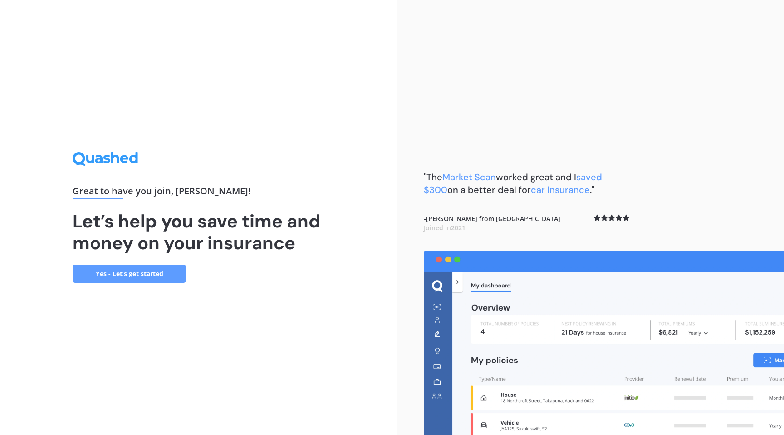
click at [147, 278] on link "Yes - Let’s get started" at bounding box center [129, 274] width 113 height 18
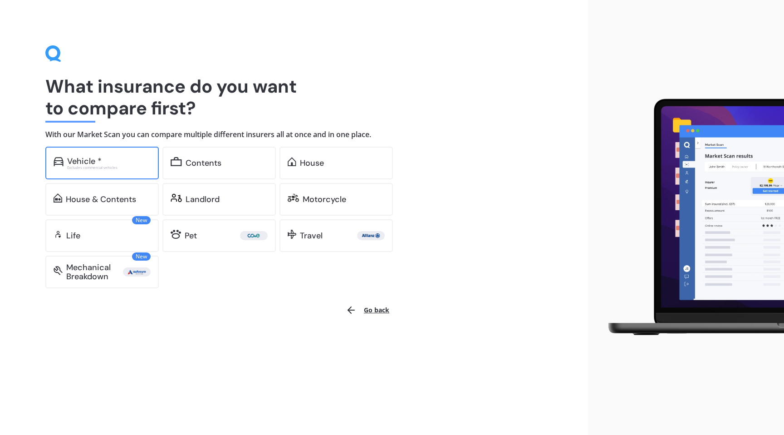
click at [112, 167] on div "Excludes commercial vehicles" at bounding box center [109, 168] width 84 height 4
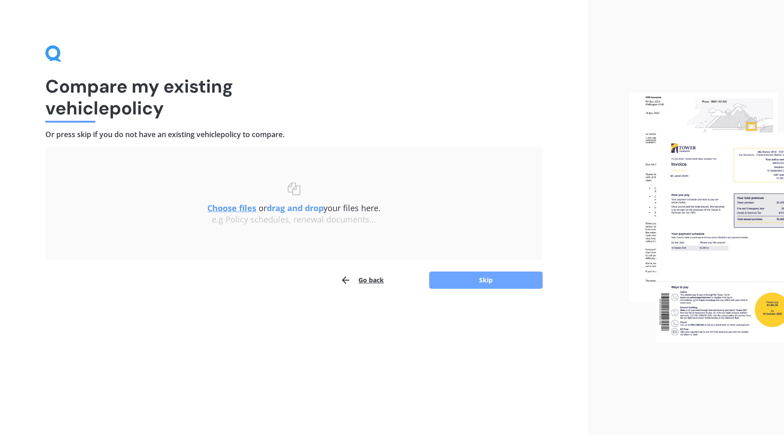
click at [516, 283] on button "Skip" at bounding box center [485, 279] width 113 height 17
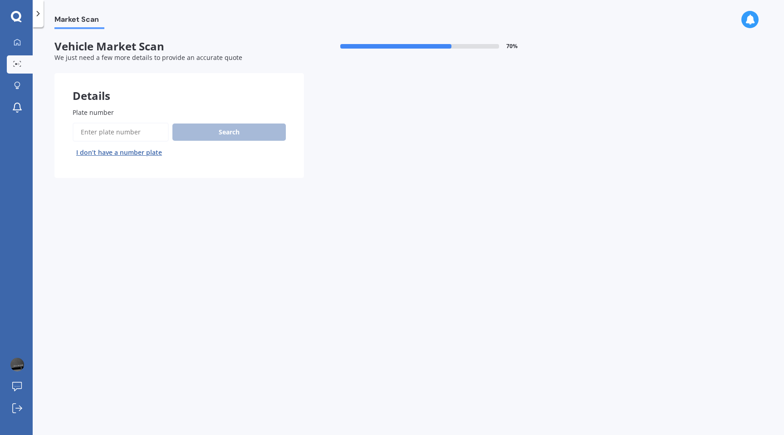
click at [128, 133] on input "Plate number" at bounding box center [121, 132] width 96 height 19
paste input "KRH253"
type input "KRH253"
click at [236, 135] on button "Search" at bounding box center [229, 131] width 113 height 17
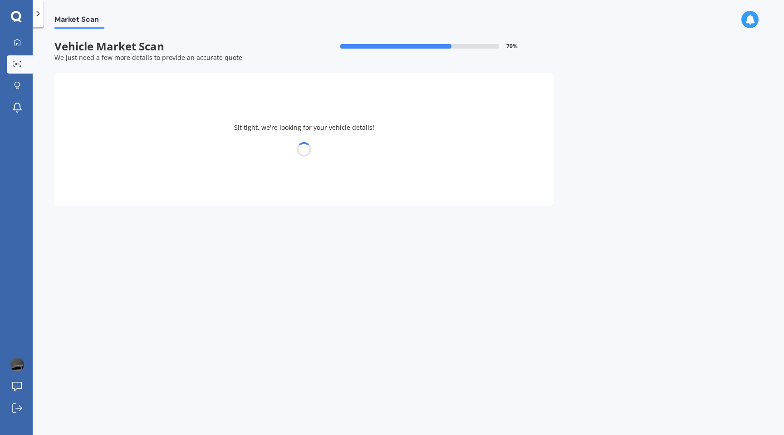
select select "VOLKSWAGEN"
select select "AMAROK"
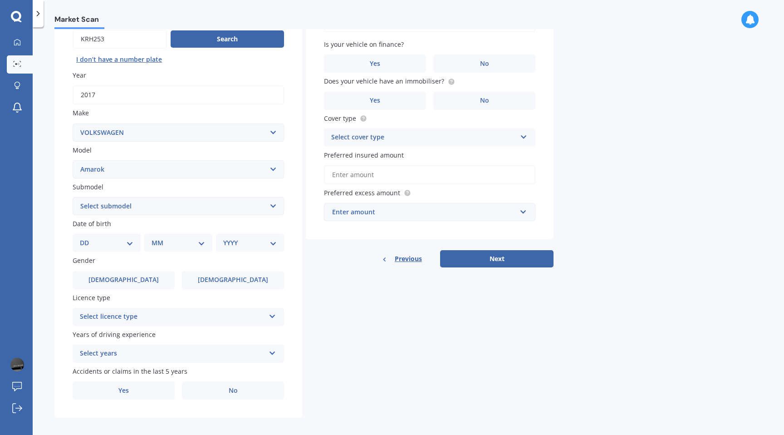
scroll to position [102, 0]
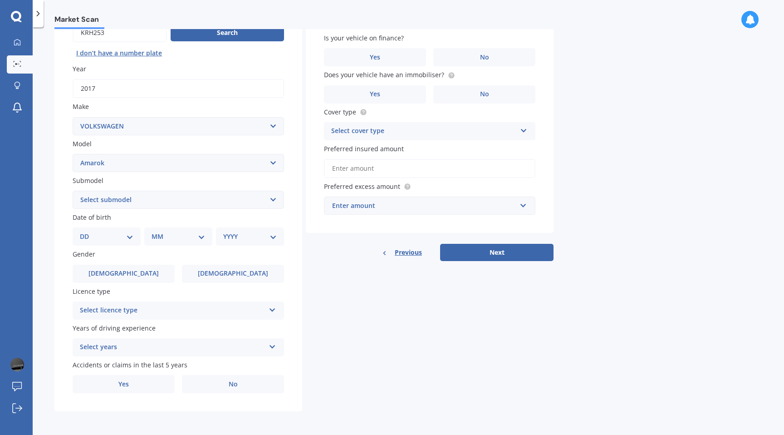
click at [124, 198] on select "Select submodel (All Other) 2WD TDI 2WD Twin Turbo TDI Highline 4 motion Twin T…" at bounding box center [179, 200] width 212 height 18
click at [112, 195] on select "Select submodel (All Other) 2WD TDI 2WD Twin Turbo TDI Highline 4 motion Twin T…" at bounding box center [179, 200] width 212 height 18
select select "4 MOTION TWIN TURBO TDI HIGHLINE"
click at [87, 235] on select "DD 01 02 03 04 05 06 07 08 09 10 11 12 13 14 15 16 17 18 19 20 21 22 23 24 25 2…" at bounding box center [107, 237] width 54 height 10
select select "09"
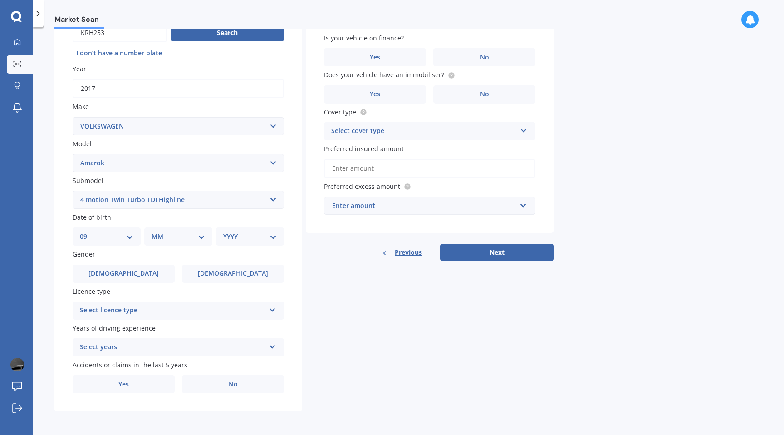
click at [164, 240] on select "MM 01 02 03 04 05 06 07 08 09 10 11 12" at bounding box center [179, 237] width 54 height 10
select select "06"
click at [247, 236] on select "YYYY 2025 2024 2023 2022 2021 2020 2019 2018 2017 2016 2015 2014 2013 2012 2011…" at bounding box center [248, 237] width 50 height 10
select select "1985"
click at [109, 271] on label "[DEMOGRAPHIC_DATA]" at bounding box center [124, 274] width 102 height 18
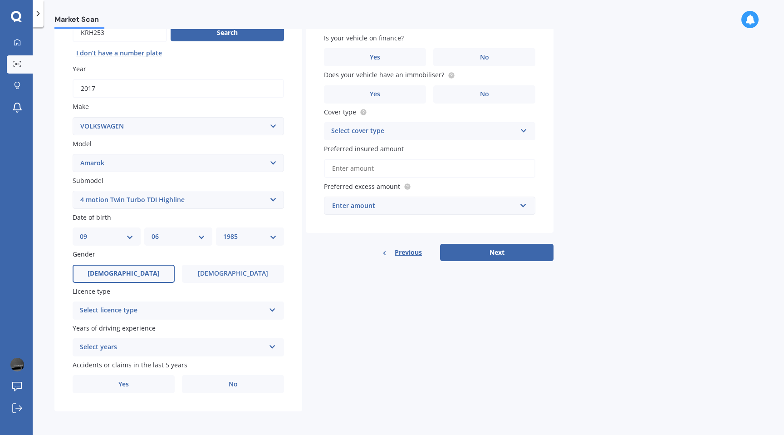
click at [0, 0] on input "[DEMOGRAPHIC_DATA]" at bounding box center [0, 0] width 0 height 0
click at [89, 307] on div "Select licence type" at bounding box center [172, 310] width 185 height 11
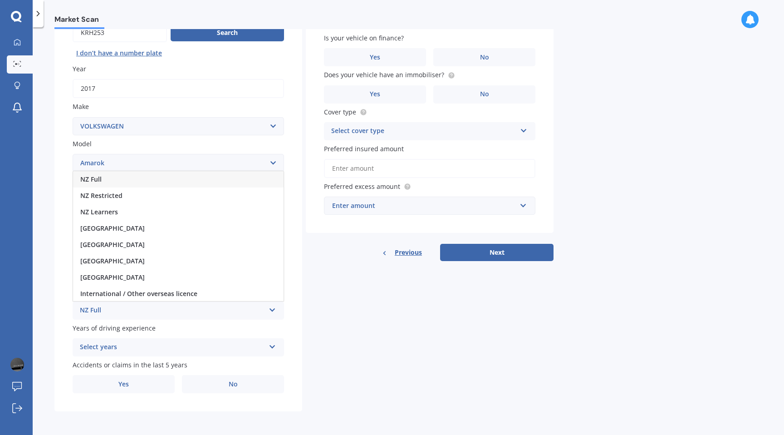
click at [113, 178] on div "NZ Full" at bounding box center [178, 179] width 211 height 16
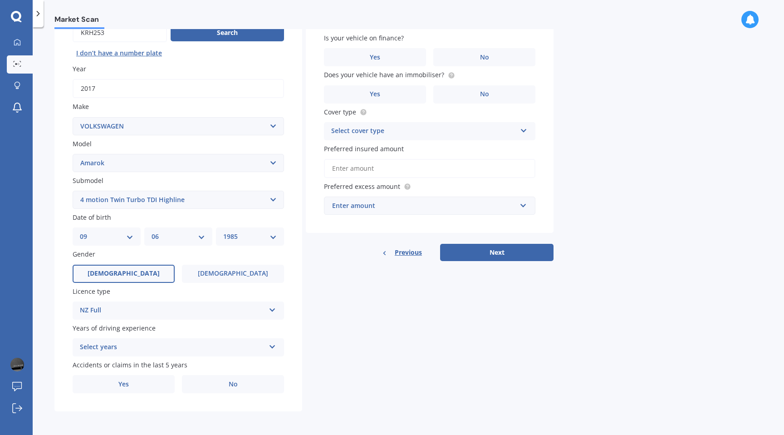
click at [96, 346] on div "Select years" at bounding box center [172, 347] width 185 height 11
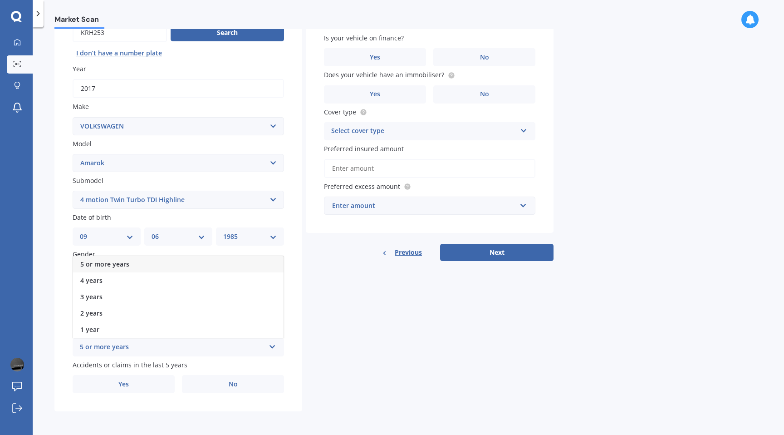
click at [110, 266] on span "5 or more years" at bounding box center [104, 264] width 49 height 9
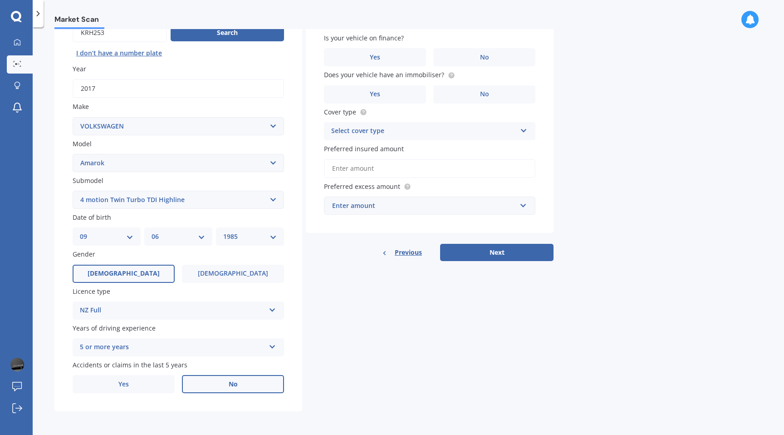
click at [231, 390] on label "No" at bounding box center [233, 384] width 102 height 18
click at [0, 0] on input "No" at bounding box center [0, 0] width 0 height 0
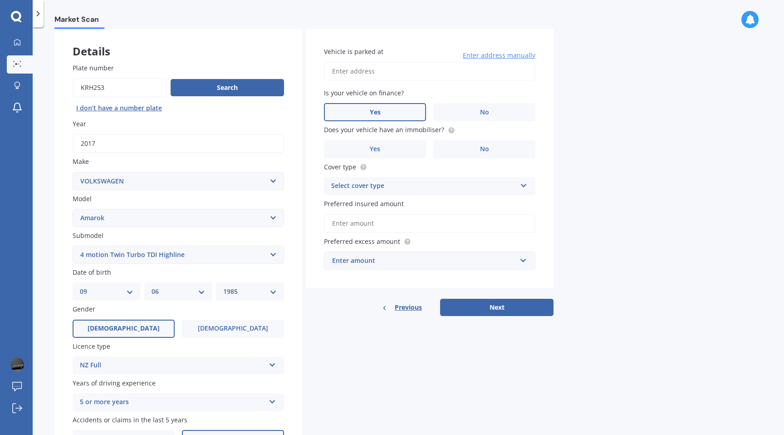
scroll to position [0, 0]
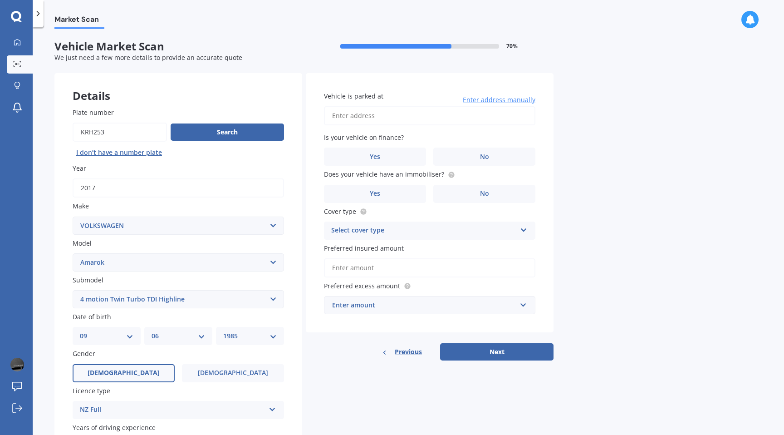
click at [404, 117] on input "Vehicle is parked at" at bounding box center [430, 115] width 212 height 19
type input "[STREET_ADDRESS]"
click at [503, 158] on label "No" at bounding box center [485, 157] width 102 height 18
click at [0, 0] on input "No" at bounding box center [0, 0] width 0 height 0
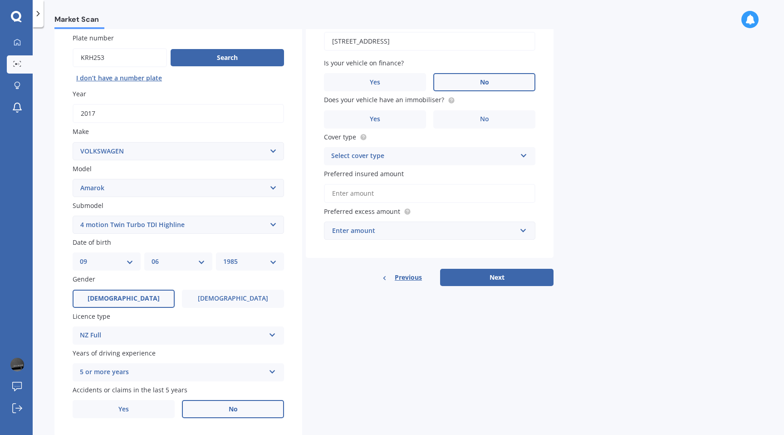
scroll to position [75, 0]
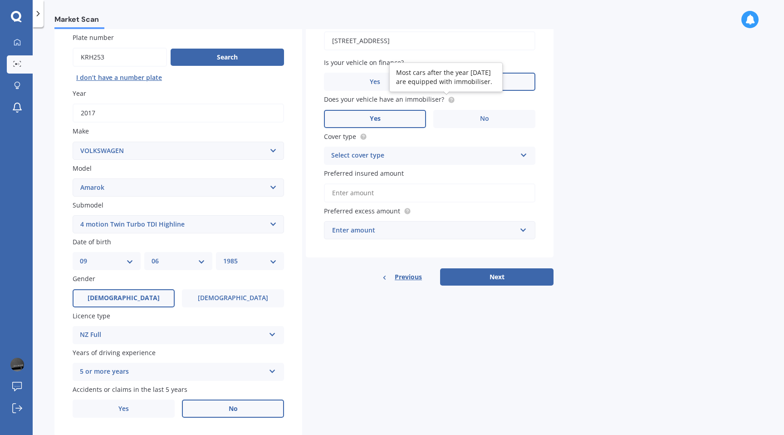
click at [400, 119] on label "Yes" at bounding box center [375, 119] width 102 height 18
click at [0, 0] on input "Yes" at bounding box center [0, 0] width 0 height 0
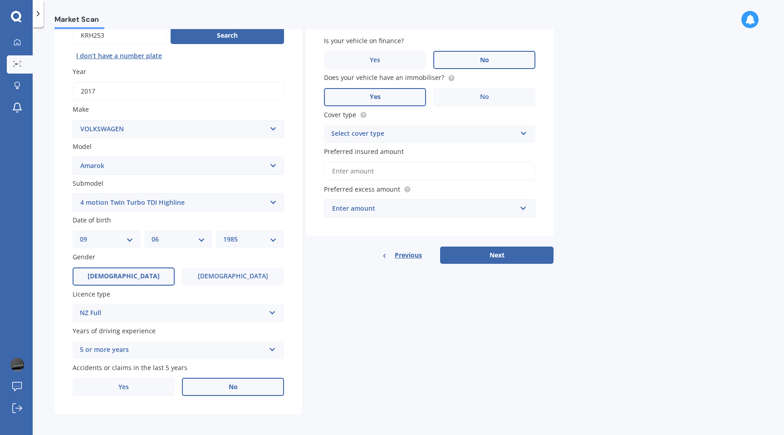
scroll to position [102, 0]
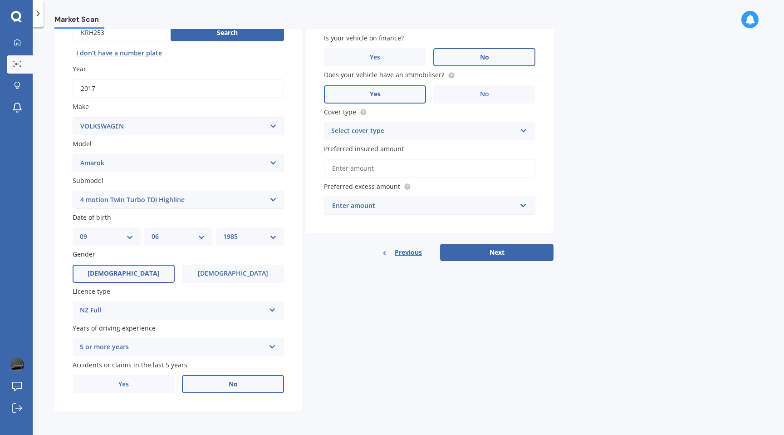
click at [361, 128] on div "Select cover type" at bounding box center [423, 131] width 185 height 11
click at [368, 150] on span "Comprehensive" at bounding box center [356, 148] width 48 height 9
click at [357, 171] on input "Preferred insured amount" at bounding box center [430, 168] width 212 height 19
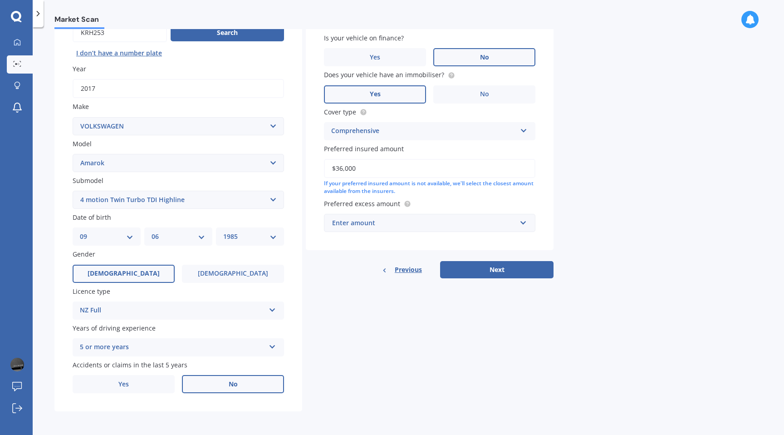
type input "$36,000"
click at [412, 222] on div "Enter amount" at bounding box center [424, 223] width 184 height 10
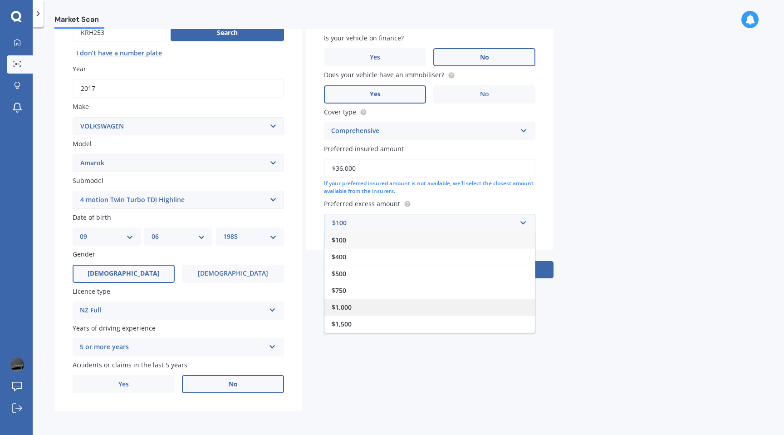
click at [365, 306] on div "$1,000" at bounding box center [430, 307] width 211 height 17
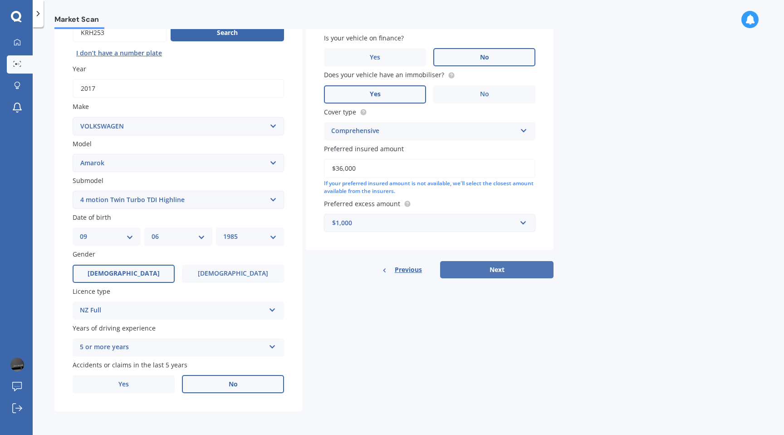
click at [502, 271] on button "Next" at bounding box center [496, 269] width 113 height 17
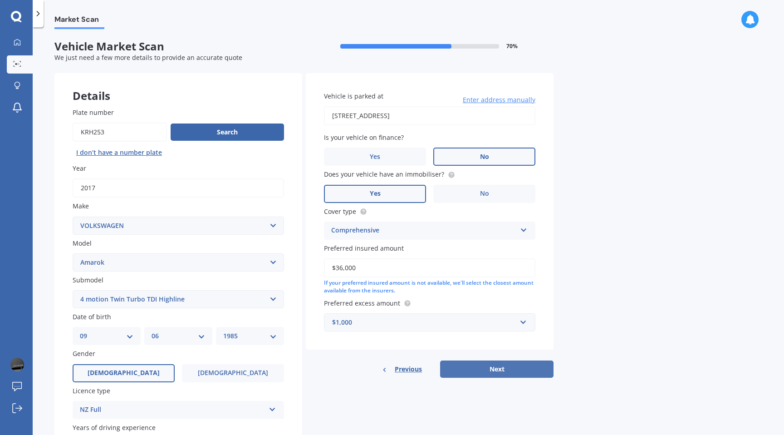
select select "09"
select select "06"
select select "1985"
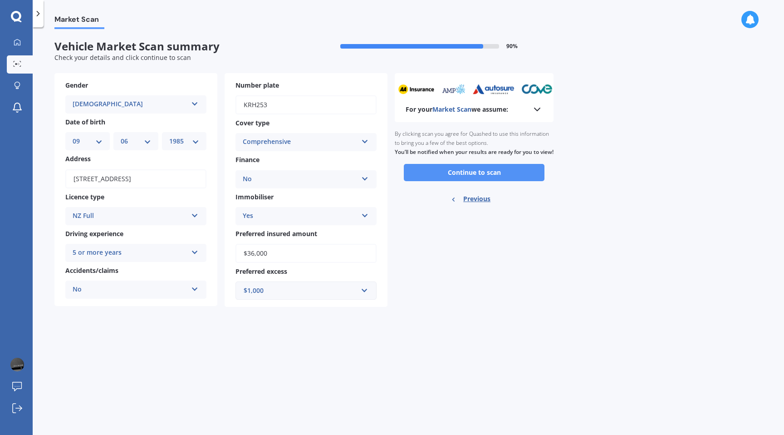
click at [479, 181] on button "Continue to scan" at bounding box center [474, 172] width 141 height 17
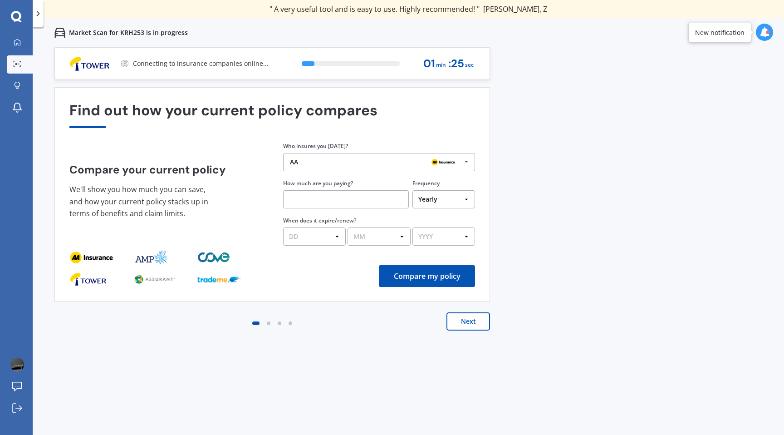
click at [357, 166] on div "AA AA Tower AMI State AMP ANZ ASB BNZ Trade Me Insurance Westpac Other" at bounding box center [379, 162] width 192 height 18
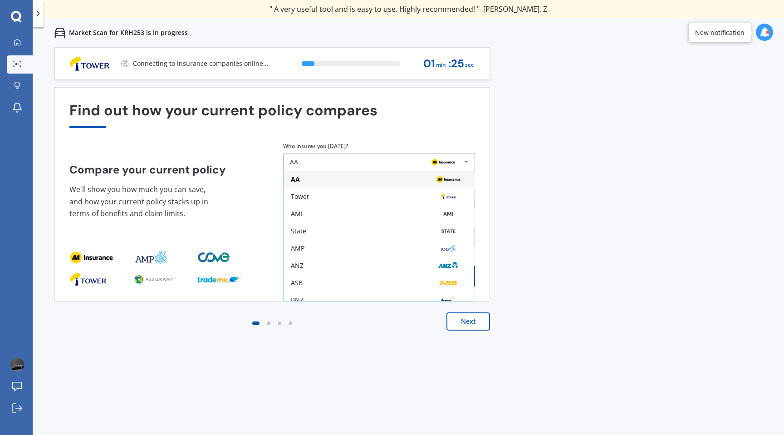
click at [388, 134] on div "Find out how your current policy compares Compare your current policy We'll sho…" at bounding box center [272, 194] width 406 height 184
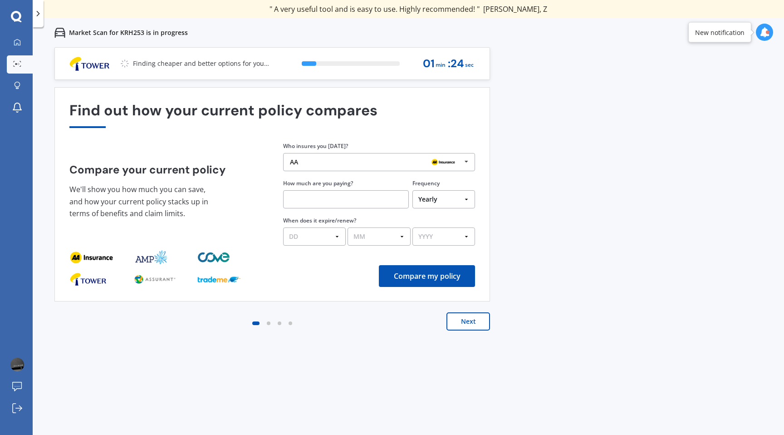
click at [371, 163] on div "AA" at bounding box center [376, 161] width 172 height 7
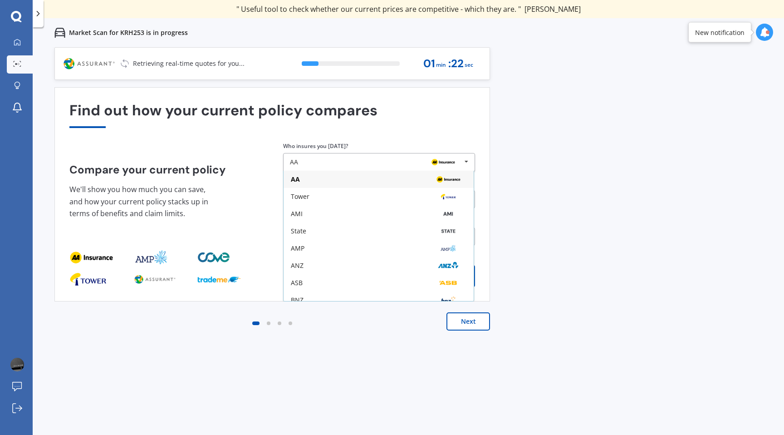
click at [639, 163] on div "Previous 60,000+ Kiwis have signed up to shop and save on insurance with us " H…" at bounding box center [409, 264] width 752 height 435
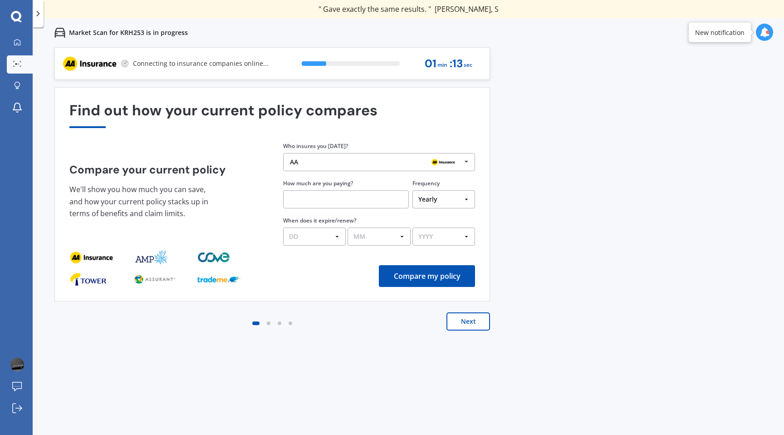
click at [465, 326] on button "Next" at bounding box center [469, 321] width 44 height 18
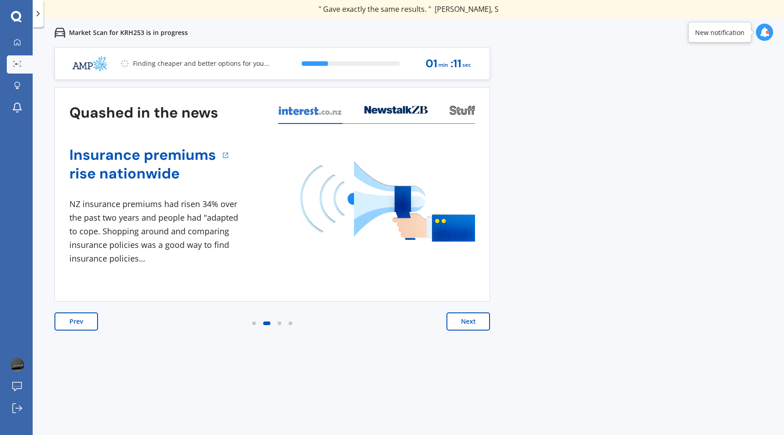
click at [465, 326] on button "Next" at bounding box center [469, 321] width 44 height 18
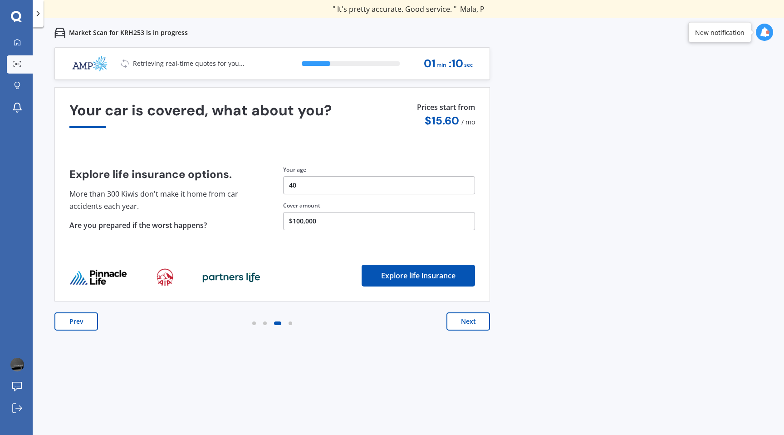
click at [71, 316] on button "Prev" at bounding box center [76, 321] width 44 height 18
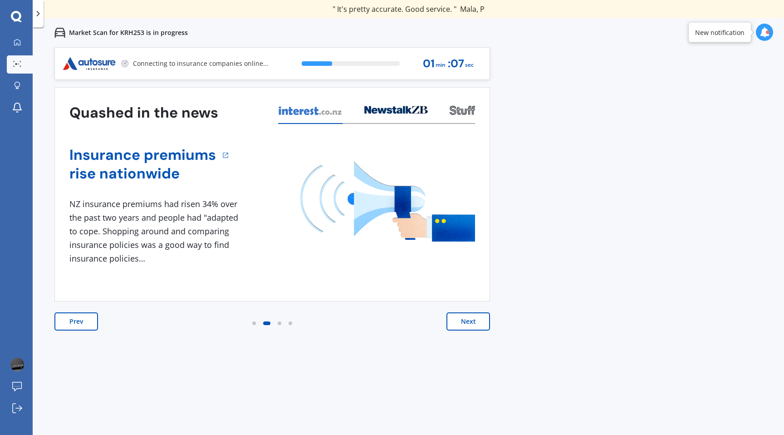
click at [463, 327] on button "Next" at bounding box center [469, 321] width 44 height 18
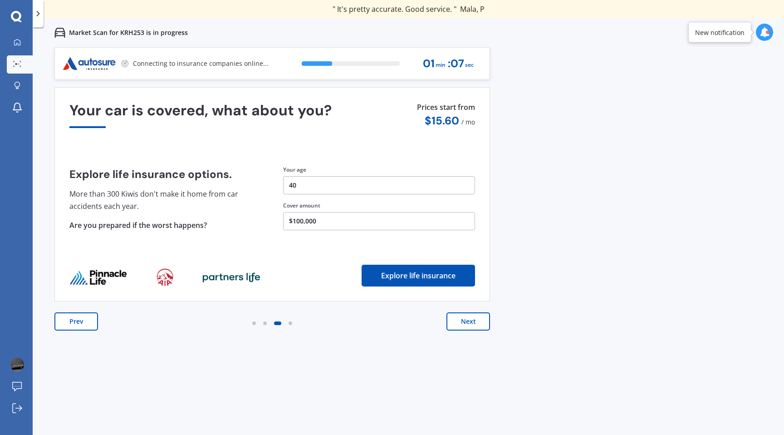
click at [463, 327] on button "Next" at bounding box center [469, 321] width 44 height 18
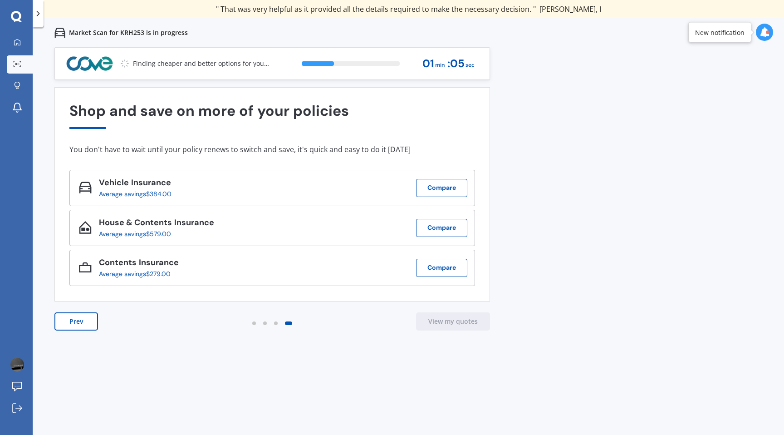
click at [67, 318] on button "Prev" at bounding box center [76, 321] width 44 height 18
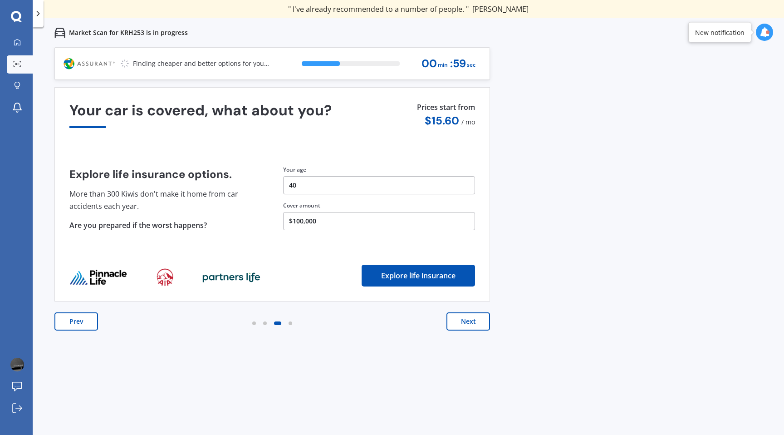
click at [306, 223] on button "$100,000" at bounding box center [379, 221] width 192 height 18
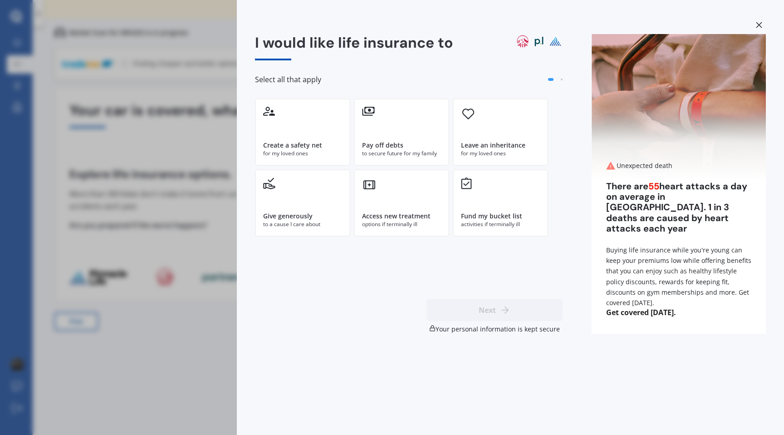
click at [205, 171] on div "I would like life insurance to Select all that apply Create a safety net for my…" at bounding box center [392, 217] width 784 height 435
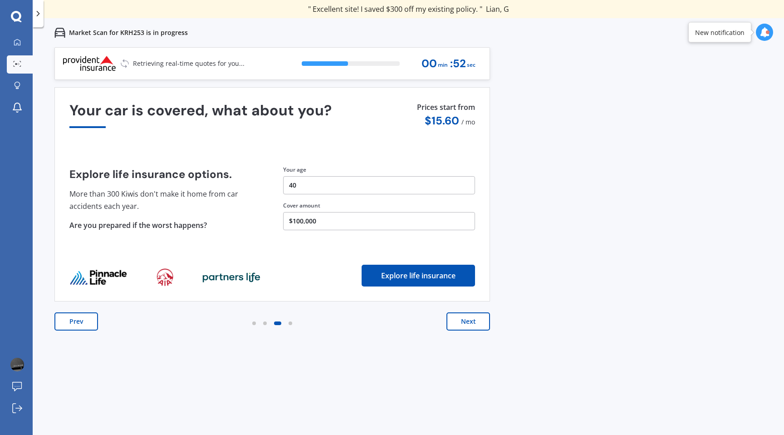
click at [481, 321] on button "Next" at bounding box center [469, 321] width 44 height 18
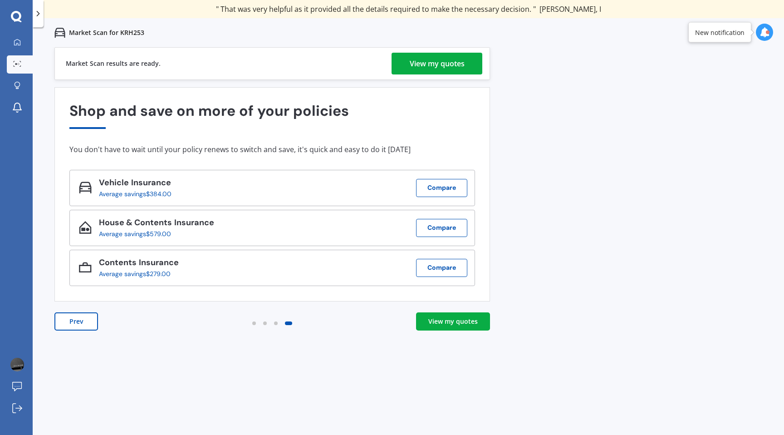
click at [458, 316] on link "View my quotes" at bounding box center [453, 321] width 74 height 18
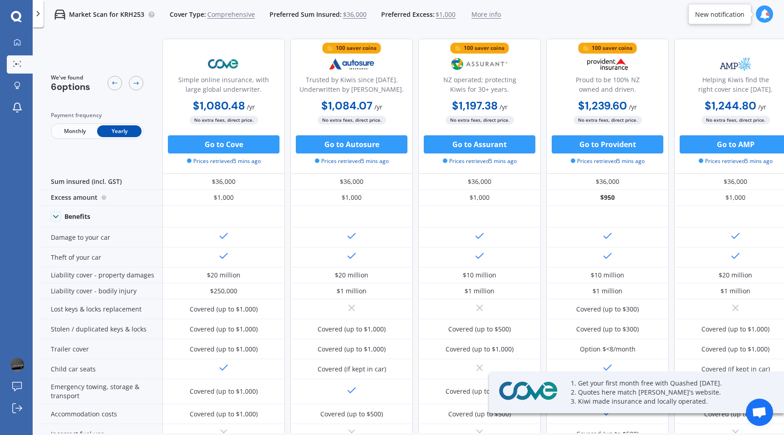
click at [78, 133] on span "Monthly" at bounding box center [75, 131] width 44 height 12
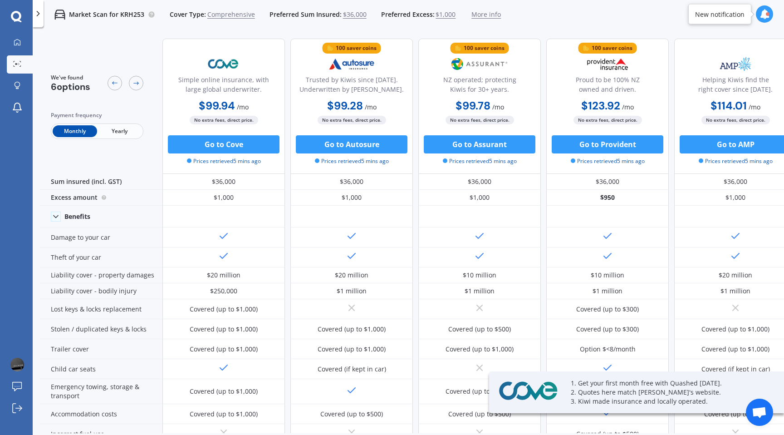
click at [113, 131] on span "Yearly" at bounding box center [119, 131] width 44 height 12
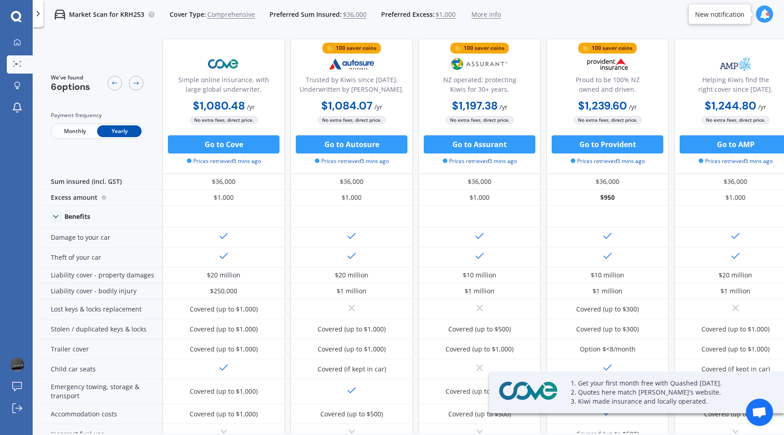
click at [86, 132] on span "Monthly" at bounding box center [75, 131] width 44 height 12
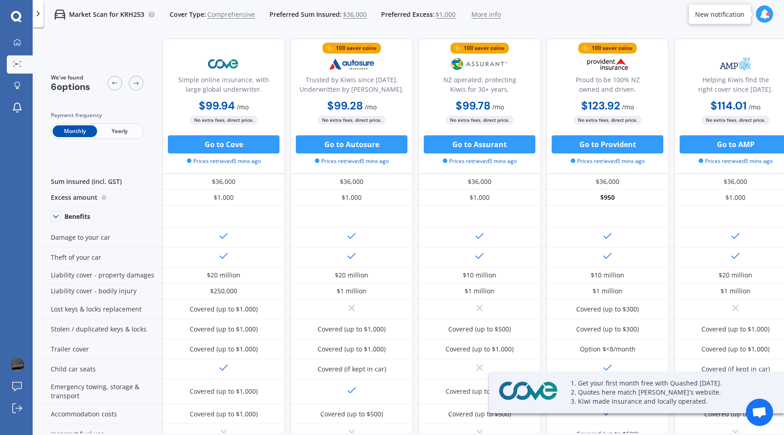
click at [111, 131] on span "Yearly" at bounding box center [119, 131] width 44 height 12
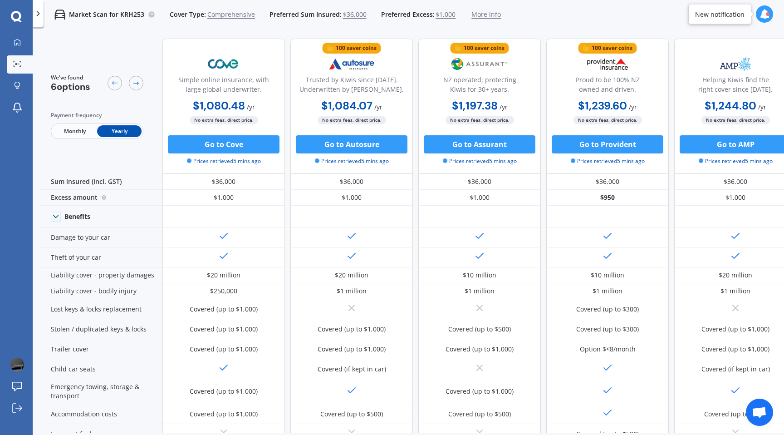
click at [80, 136] on span "Monthly" at bounding box center [75, 131] width 44 height 12
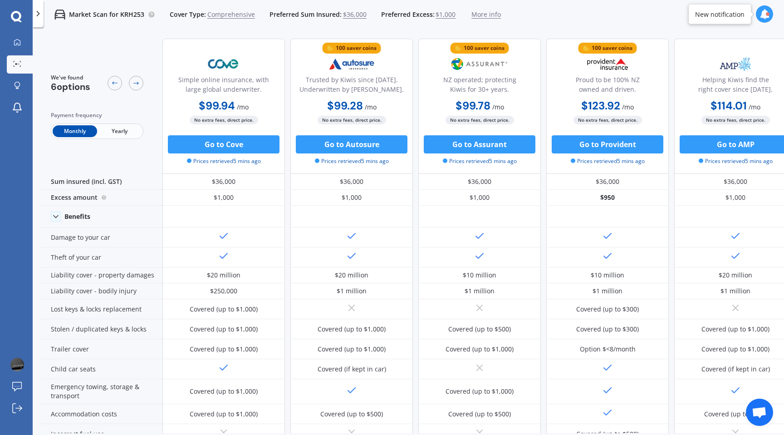
click at [112, 132] on span "Yearly" at bounding box center [119, 131] width 44 height 12
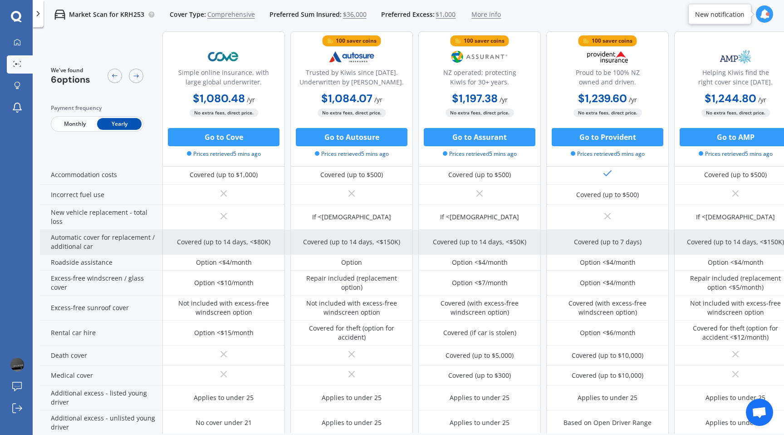
scroll to position [241, 0]
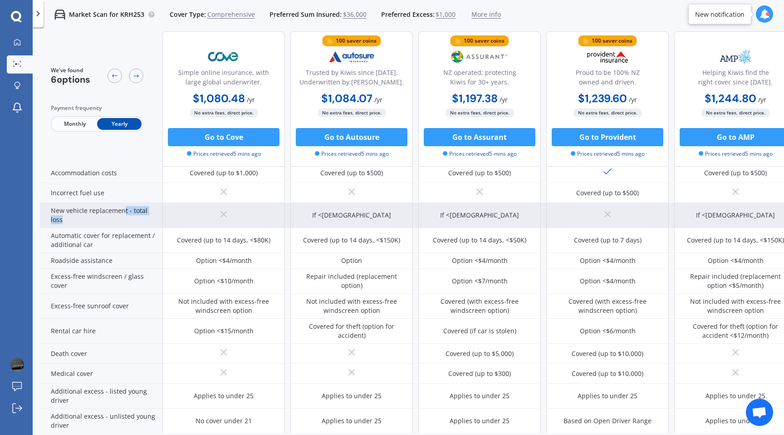
drag, startPoint x: 123, startPoint y: 207, endPoint x: 135, endPoint y: 217, distance: 16.1
click at [135, 217] on div "New vehicle replacement - total loss" at bounding box center [101, 215] width 123 height 25
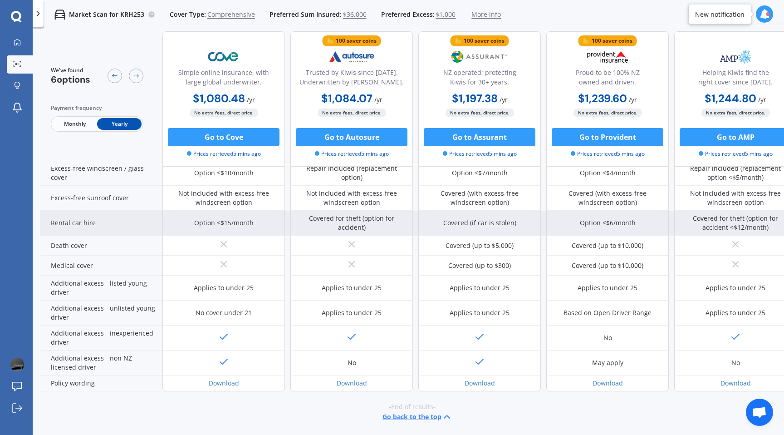
scroll to position [353, 0]
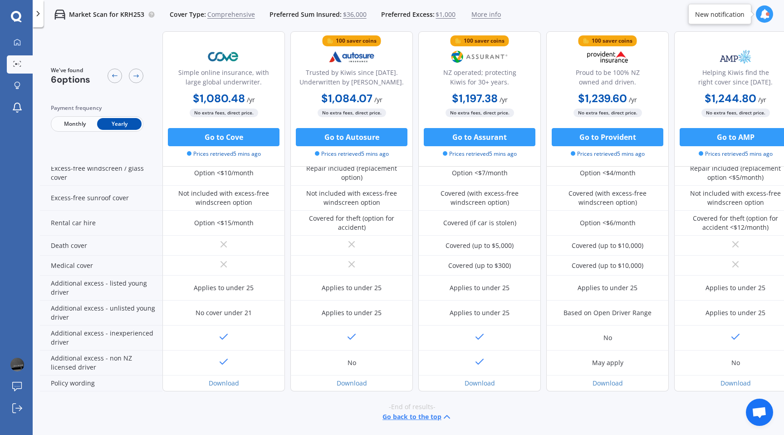
click at [83, 123] on span "Monthly" at bounding box center [75, 124] width 44 height 12
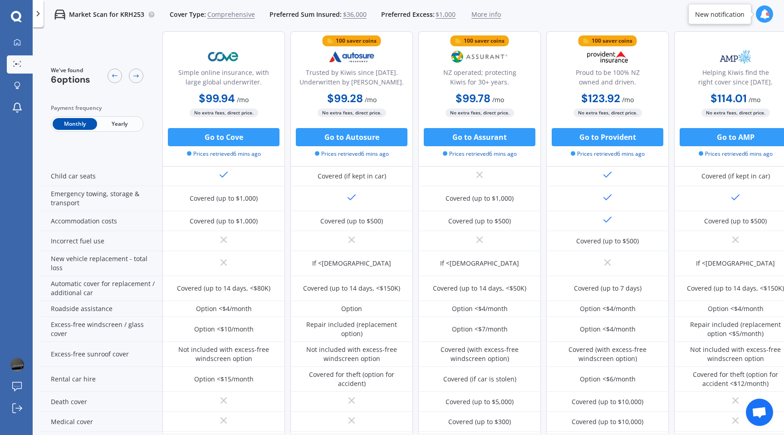
scroll to position [0, 0]
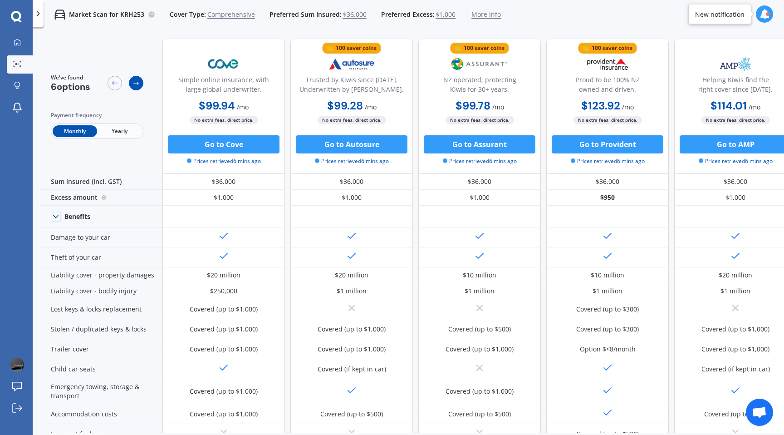
click at [134, 84] on icon at bounding box center [136, 82] width 7 height 7
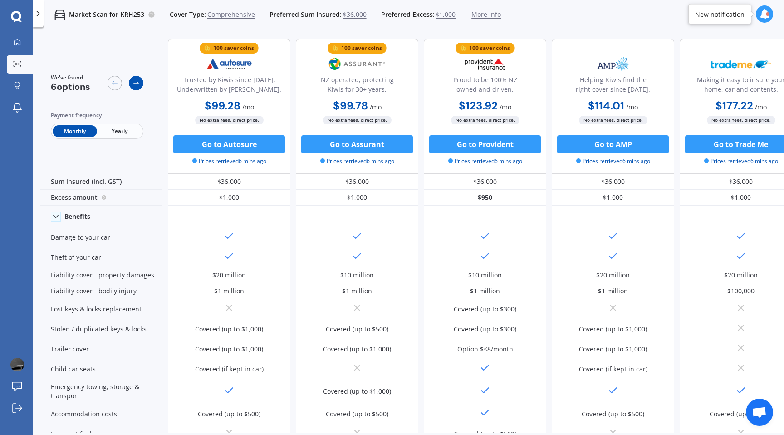
click at [134, 84] on icon at bounding box center [136, 82] width 7 height 7
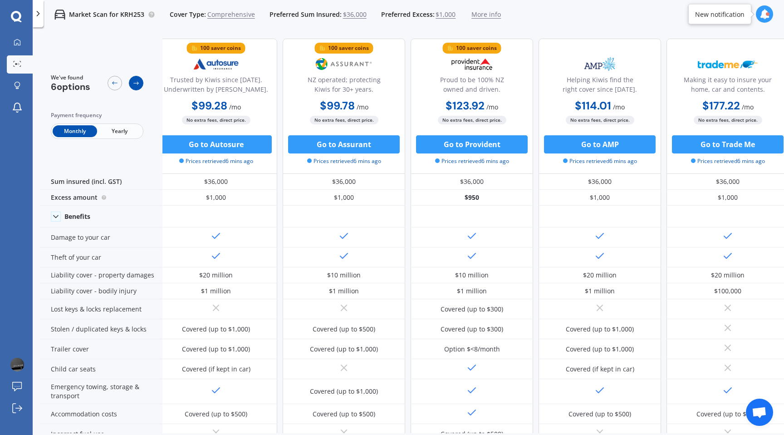
scroll to position [0, 145]
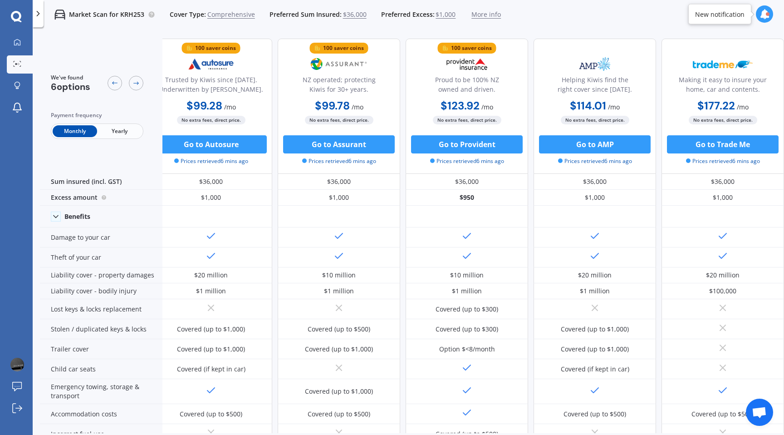
click at [123, 83] on div at bounding box center [126, 83] width 36 height 19
click at [116, 84] on icon at bounding box center [114, 82] width 7 height 7
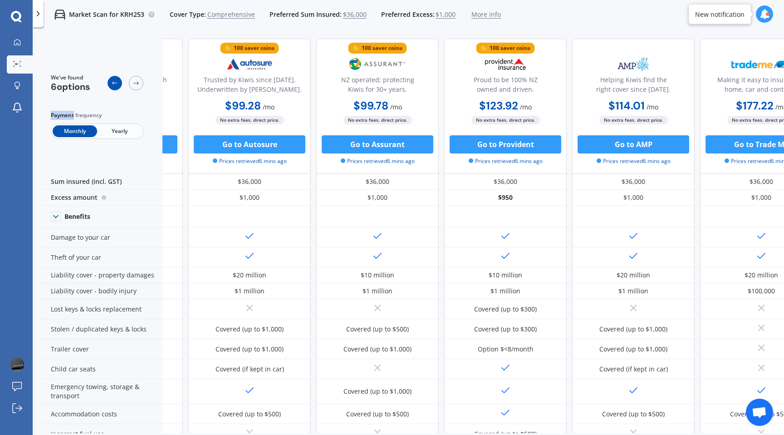
click at [116, 84] on icon at bounding box center [114, 82] width 7 height 7
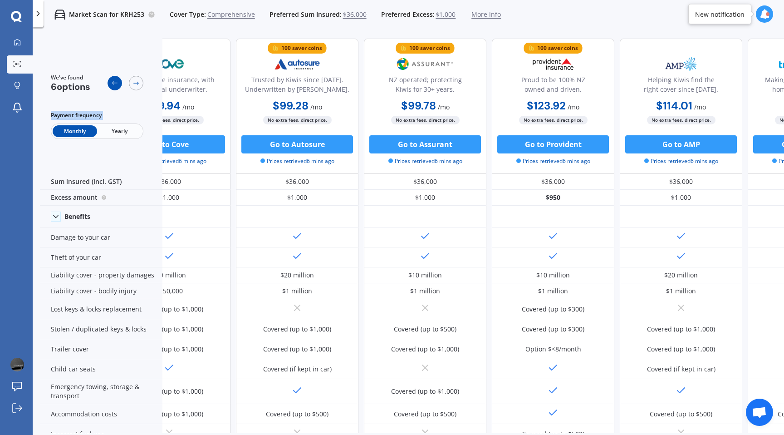
click at [116, 84] on icon at bounding box center [114, 82] width 7 height 7
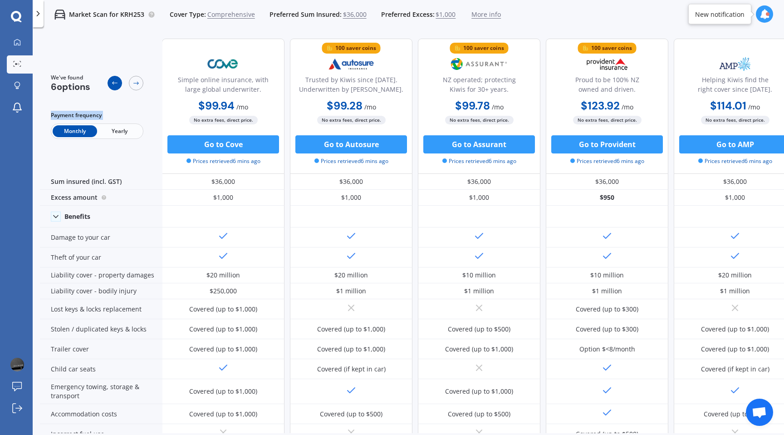
scroll to position [0, 0]
click at [116, 84] on icon at bounding box center [114, 82] width 7 height 7
